Goal: Information Seeking & Learning: Check status

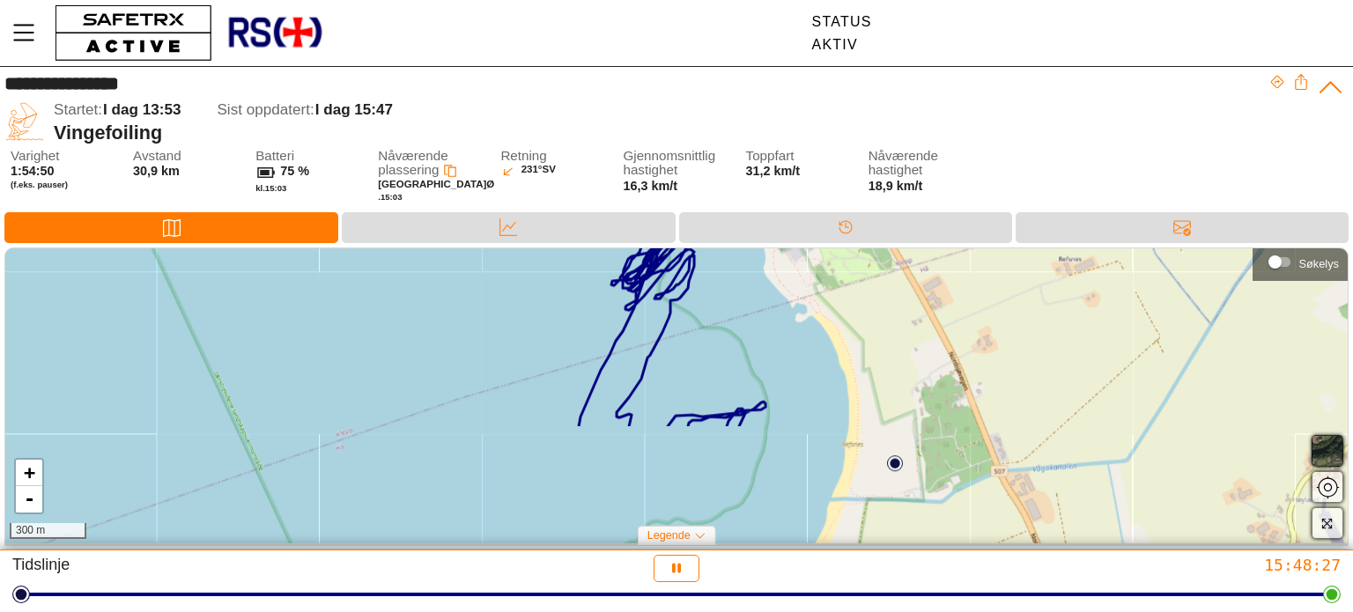
drag, startPoint x: 1134, startPoint y: 441, endPoint x: 1141, endPoint y: 293, distance: 148.1
click at [1141, 293] on div "+ - 300 m" at bounding box center [676, 396] width 1342 height 296
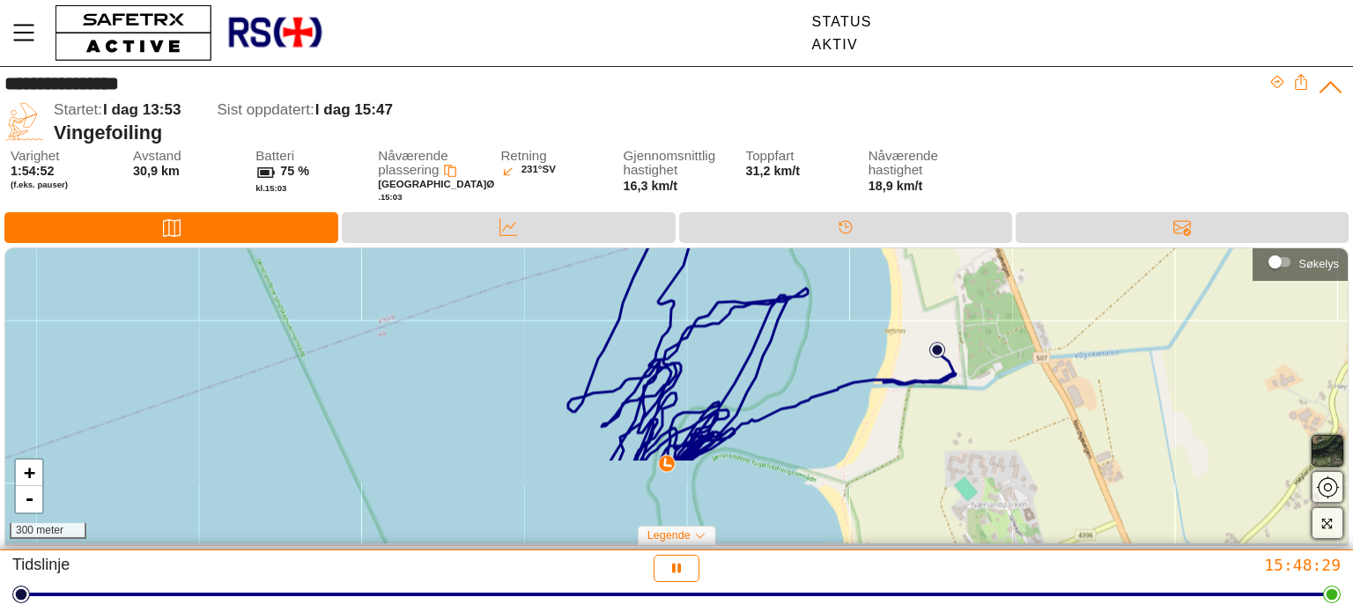
drag, startPoint x: 976, startPoint y: 487, endPoint x: 1018, endPoint y: 374, distance: 120.4
click at [1018, 374] on div "+ - 300 meter" at bounding box center [676, 396] width 1342 height 296
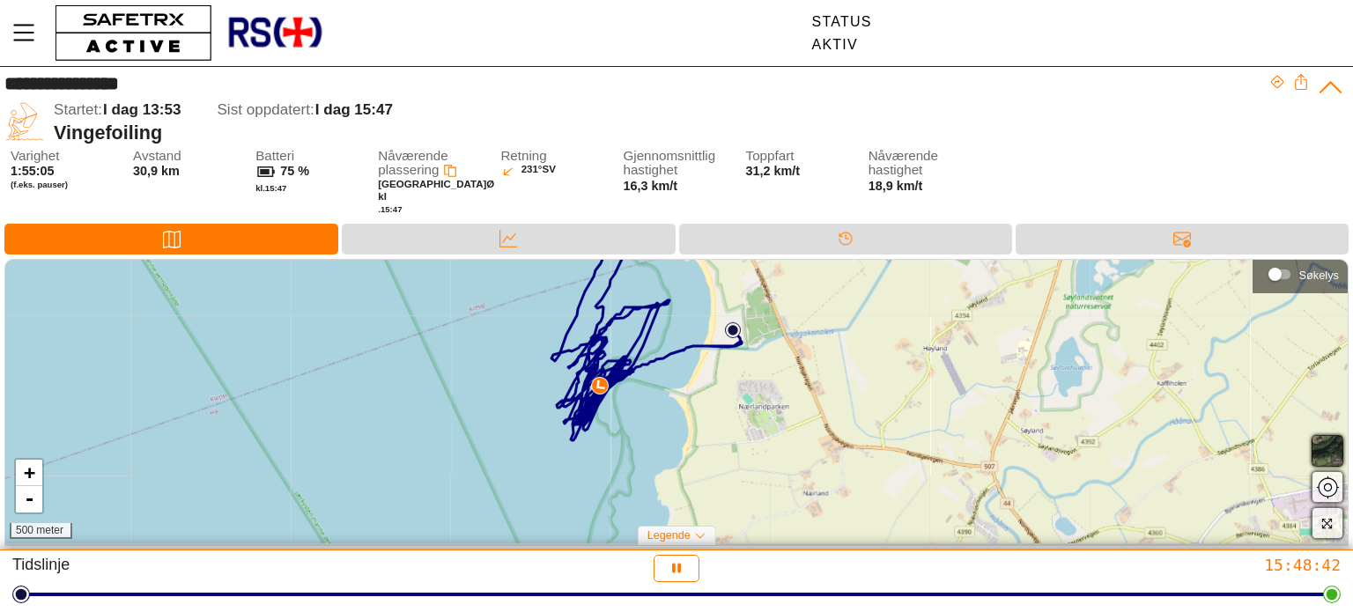
drag, startPoint x: 719, startPoint y: 421, endPoint x: 676, endPoint y: 346, distance: 86.0
click at [678, 345] on div "+ - 500 meter" at bounding box center [676, 402] width 1342 height 284
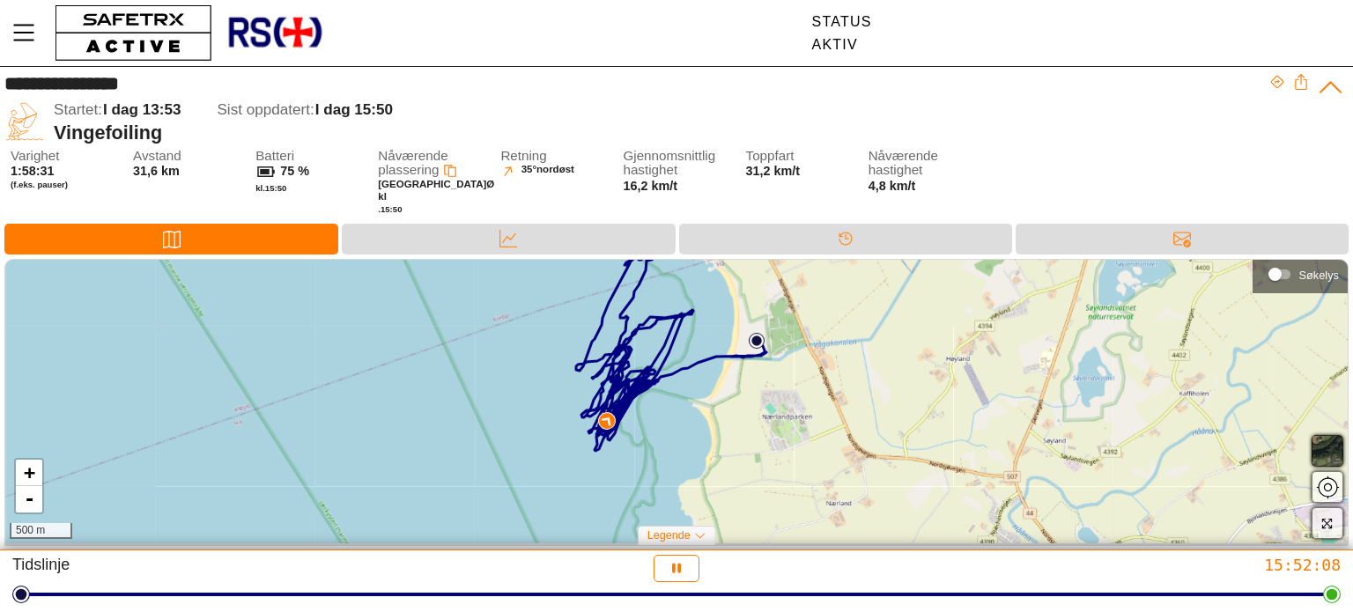
drag, startPoint x: 535, startPoint y: 478, endPoint x: 532, endPoint y: 411, distance: 67.0
click at [532, 411] on div "+ - 500 m" at bounding box center [676, 402] width 1342 height 284
